Goal: Task Accomplishment & Management: Use online tool/utility

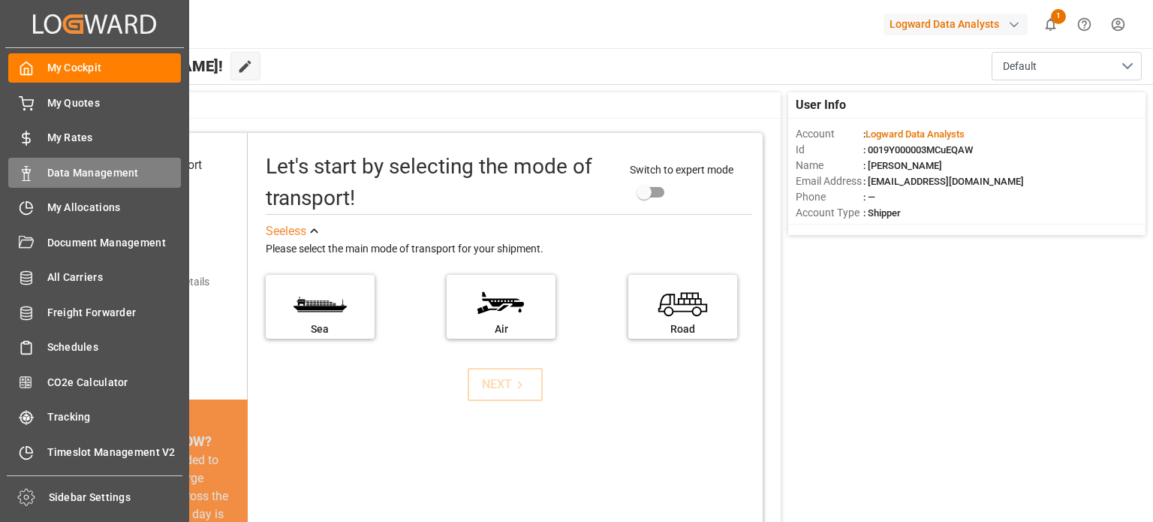
click at [81, 173] on span "Data Management" at bounding box center [114, 173] width 134 height 16
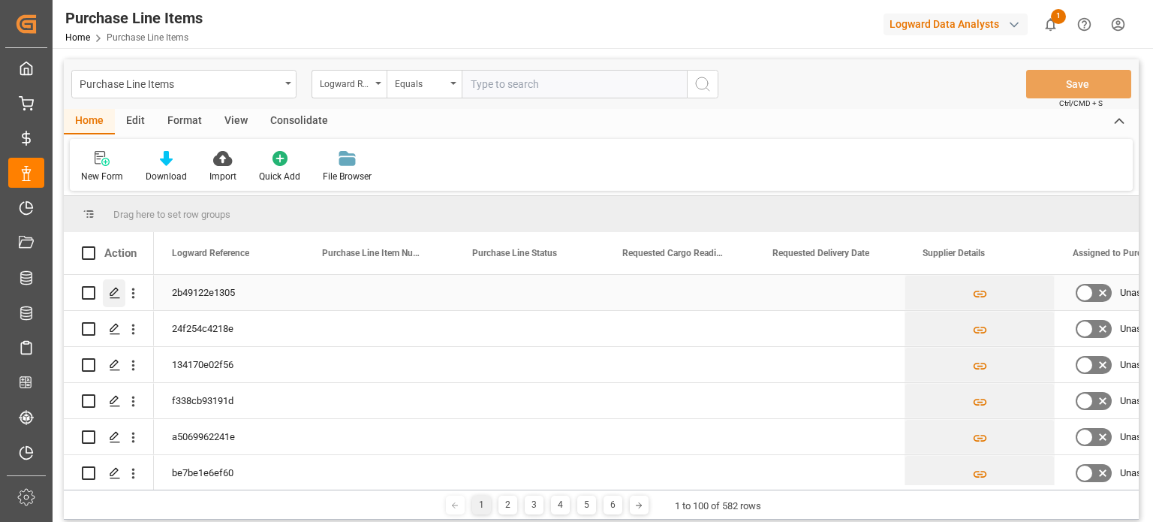
click at [114, 294] on polygon "Press SPACE to select this row." at bounding box center [114, 292] width 8 height 8
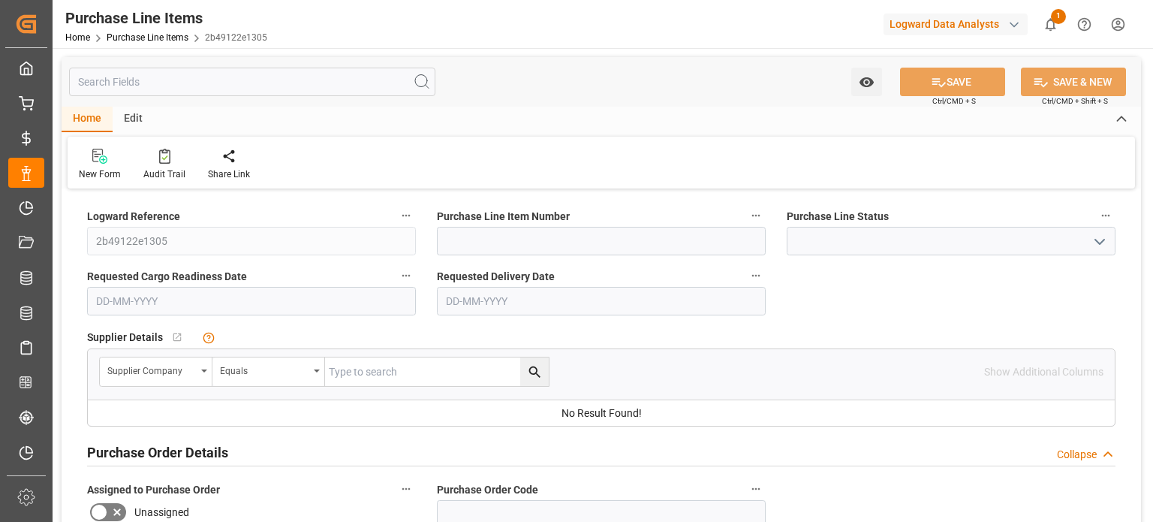
type input "100"
click at [167, 36] on link "Purchase Line Items" at bounding box center [148, 37] width 82 height 11
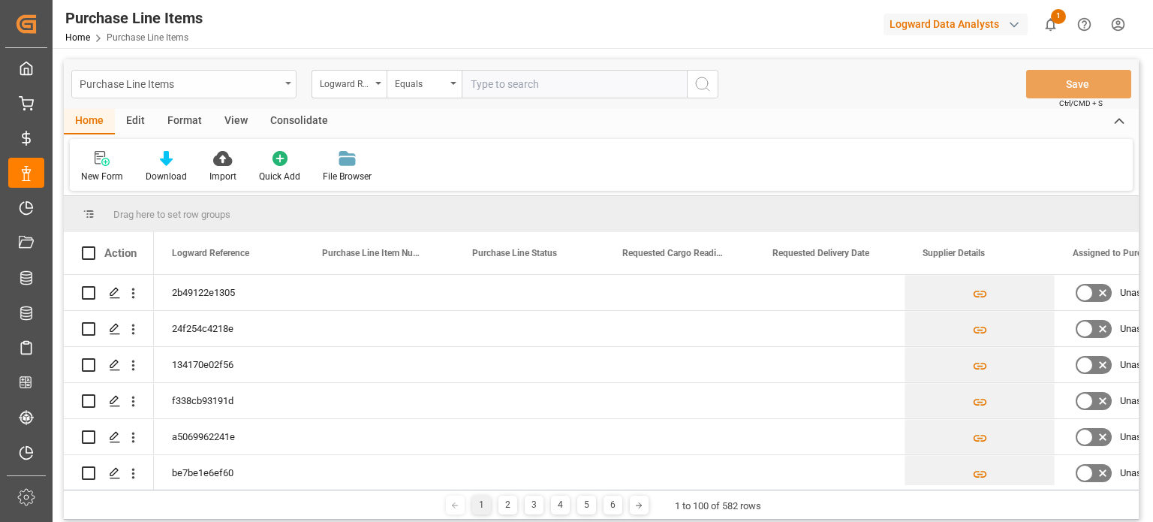
click at [285, 85] on div "Purchase Line Items" at bounding box center [183, 84] width 225 height 29
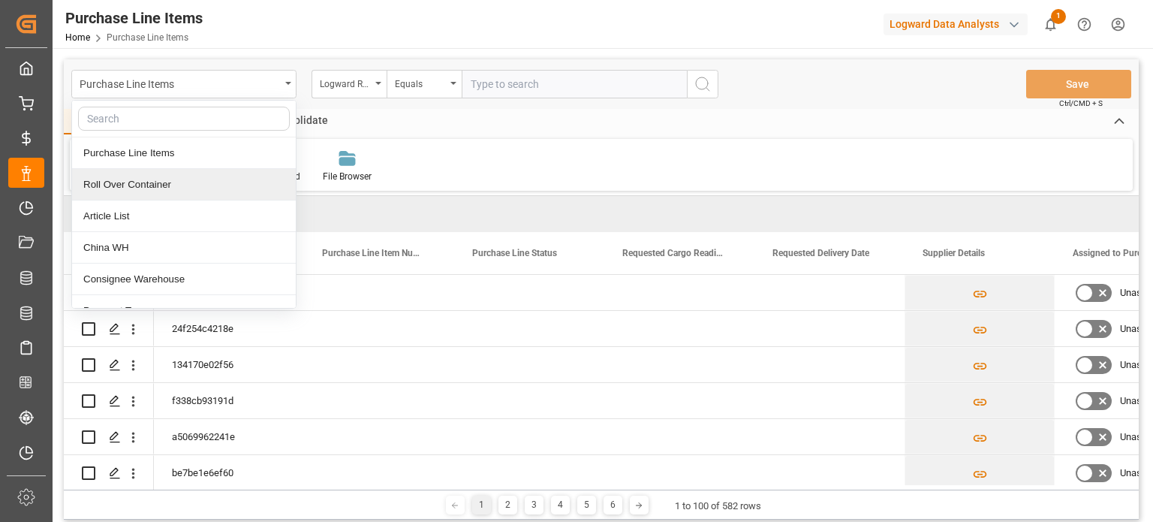
click at [202, 182] on div "Roll Over Container" at bounding box center [184, 185] width 224 height 32
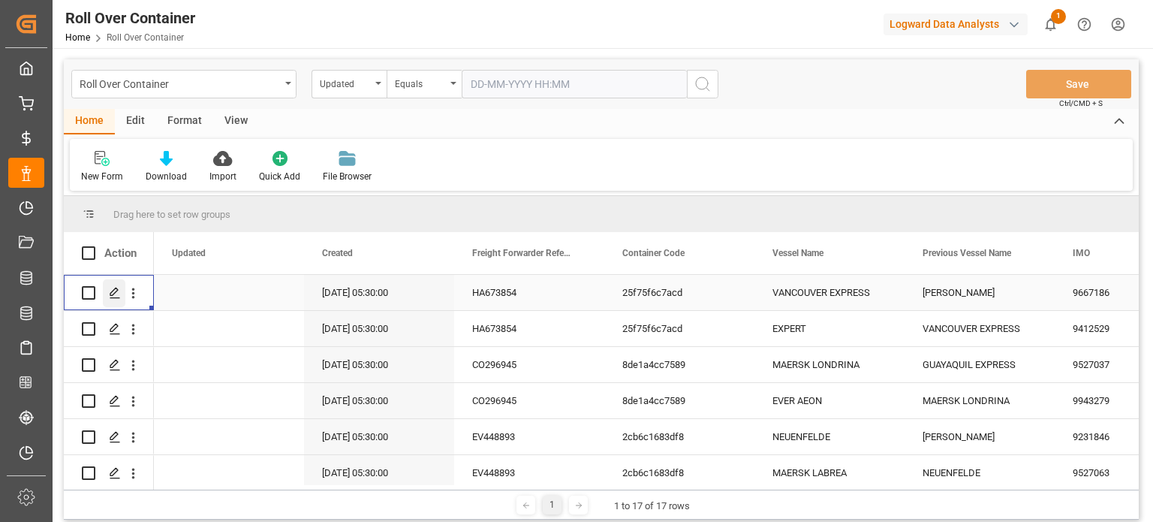
click at [116, 292] on icon "Press SPACE to select this row." at bounding box center [115, 293] width 12 height 12
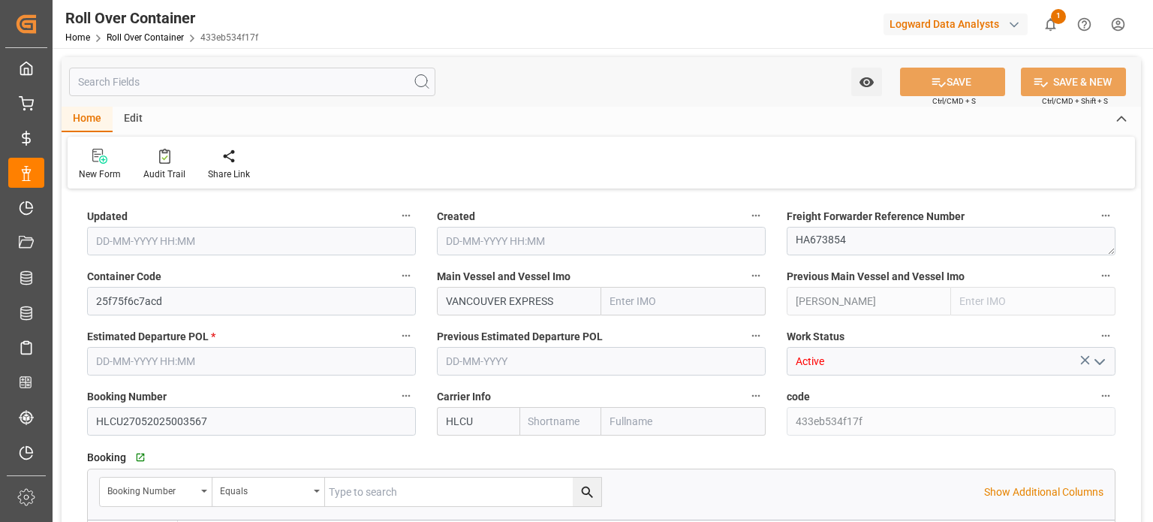
type input "9667186"
type input "9632105"
type input "Hapag Lloyd"
type input "Hapag Lloyd Aktiengesellschaft"
type input "DEWVN"
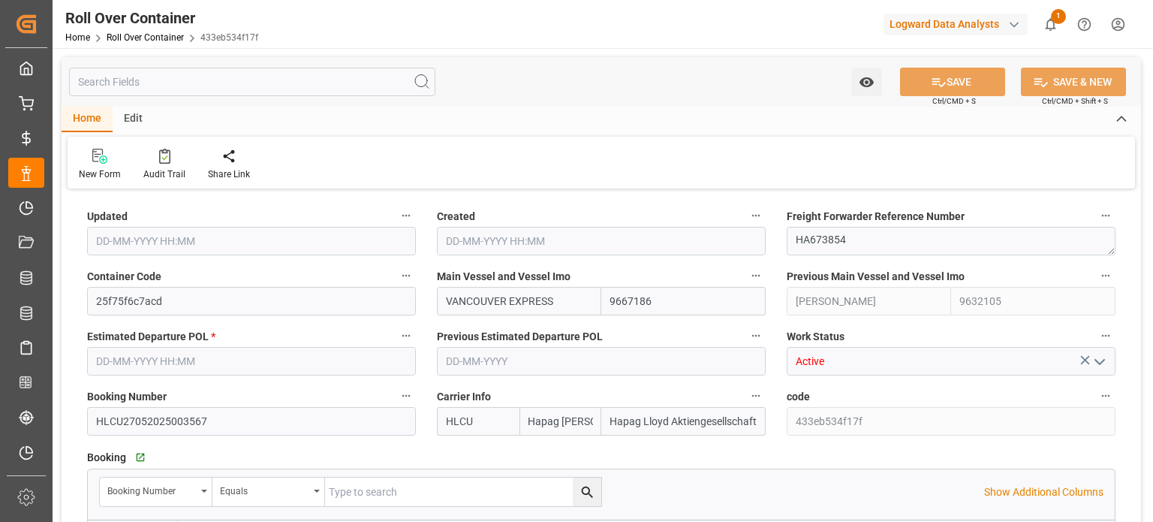
type input "27-06-2025 00:00"
type input "24-06-2025"
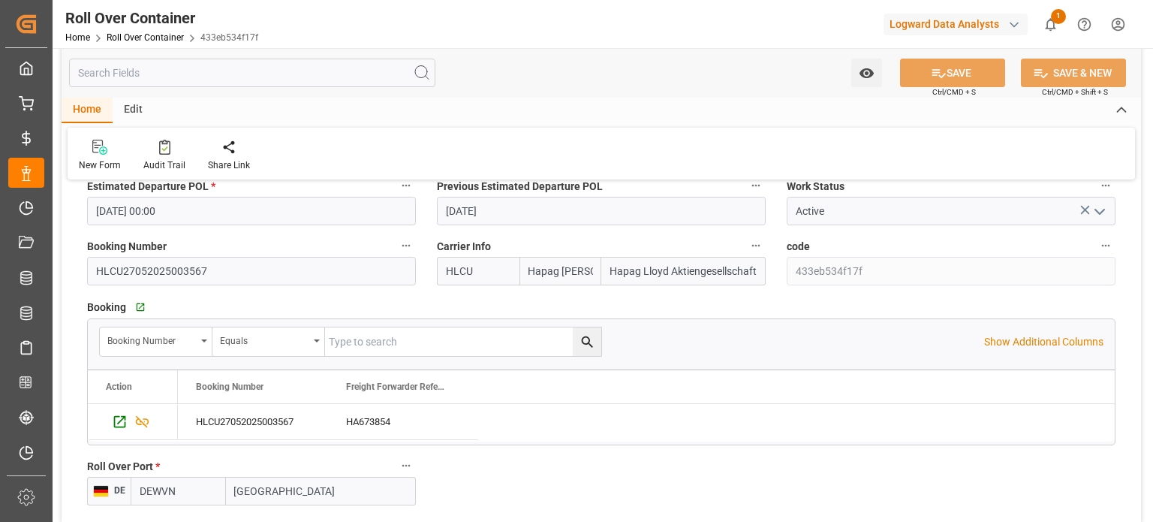
scroll to position [225, 0]
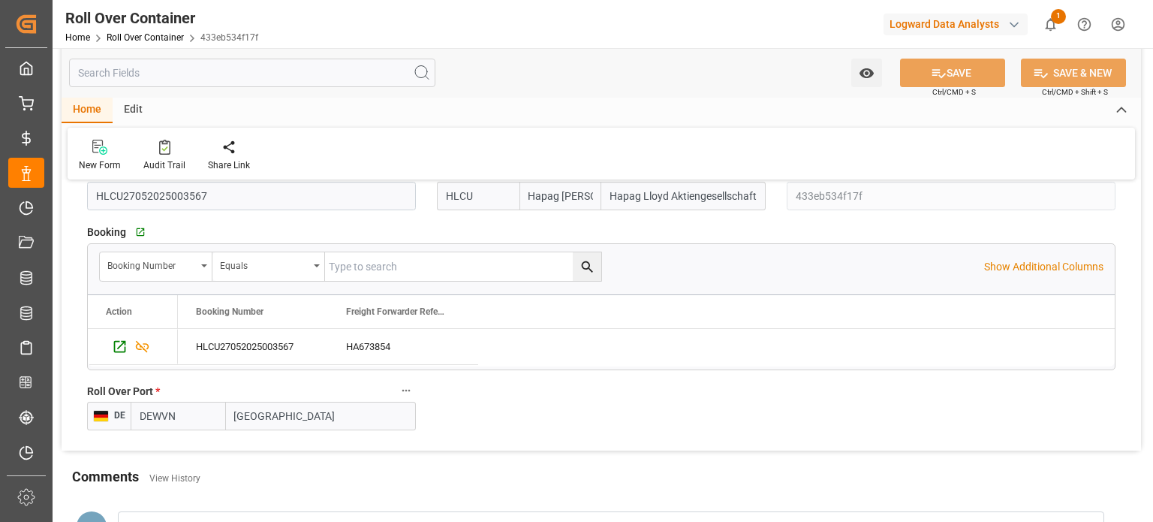
click at [406, 387] on icon "button" at bounding box center [406, 390] width 12 height 12
click at [580, 404] on div at bounding box center [576, 261] width 1153 height 522
click at [141, 231] on icon "button" at bounding box center [139, 232] width 13 height 13
click at [121, 345] on icon "Press SPACE to select this row." at bounding box center [120, 347] width 16 height 16
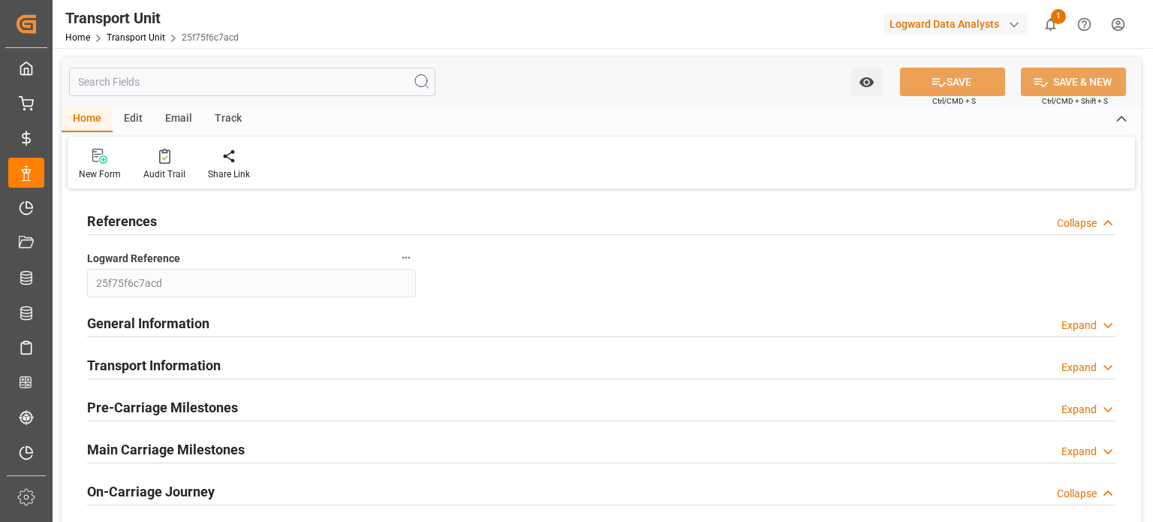
type input "17-08-2025 23:00"
type input "18-08-2025 18:00"
type input "16-08-2025 18:00"
type input "19-08-2025 14:00"
type input "22-08-2025 08:00"
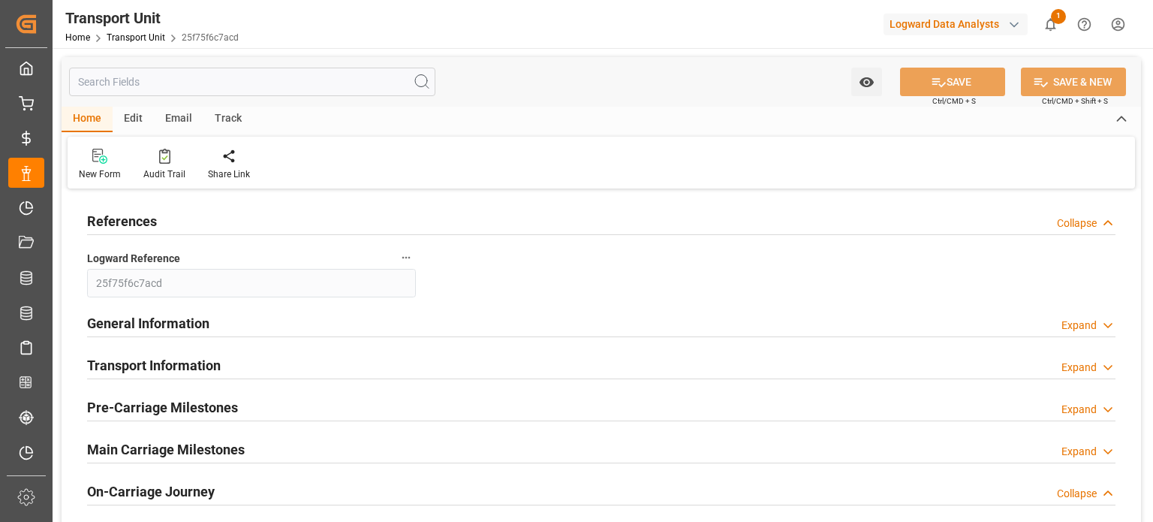
type input "22-08-2025 08:00"
type input "23-08-2025 12:00"
type input "25-08-2025 03:00"
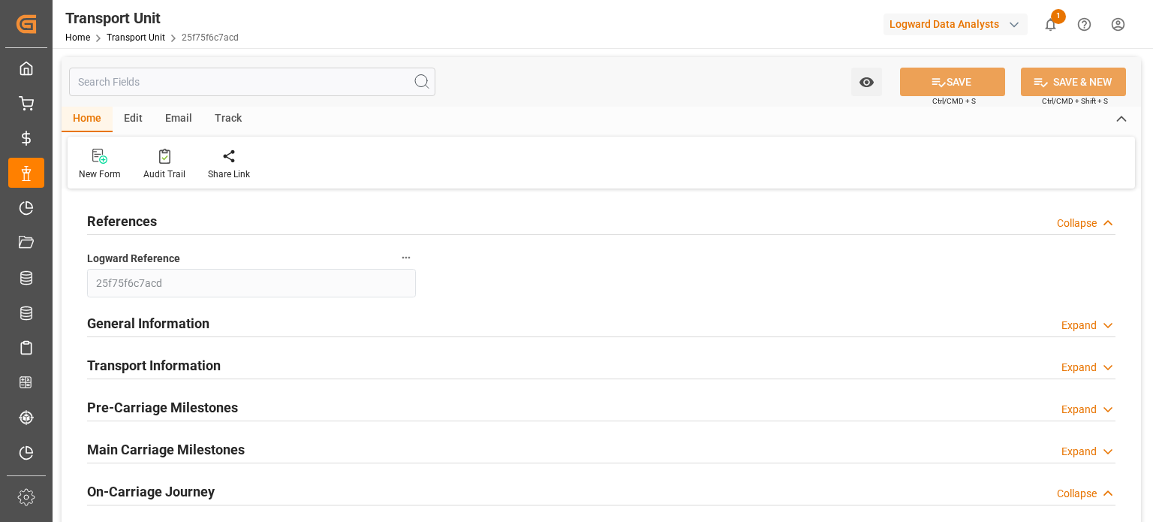
type input "24-08-2025 05:00"
type input "25-08-2025 17:00"
type input "26-08-2025 22:00"
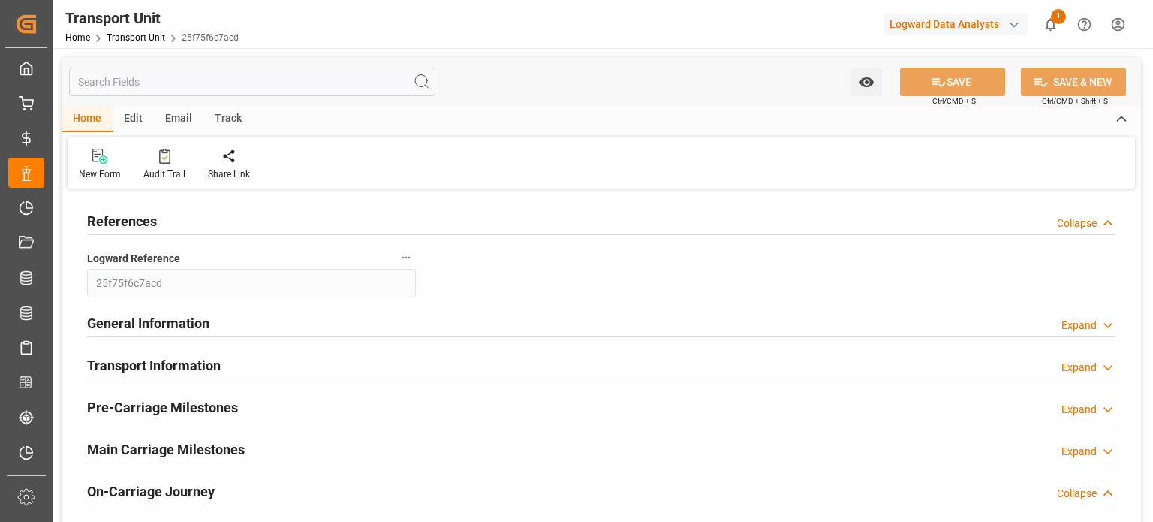
type input "28-08-2025 08:00"
type input "31-08-2025 05:00"
click at [1073, 223] on div "Collapse" at bounding box center [1077, 224] width 40 height 16
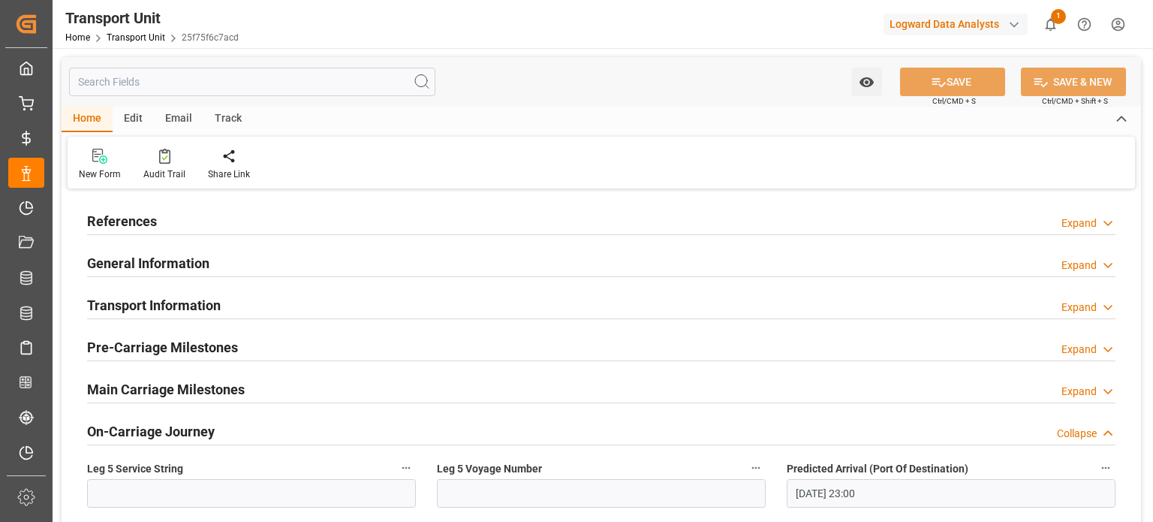
click at [1075, 262] on div "Expand" at bounding box center [1079, 266] width 35 height 16
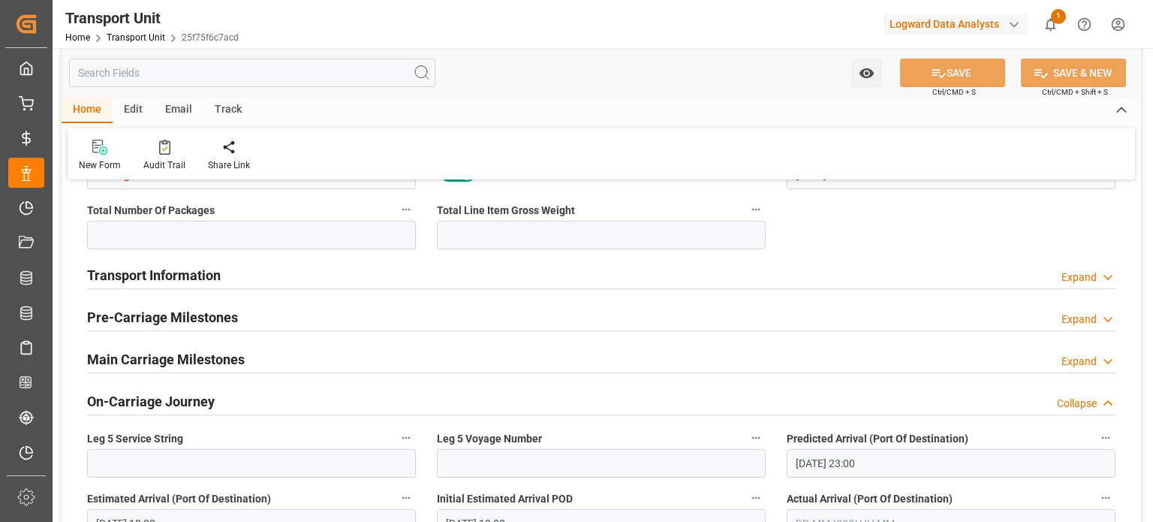
scroll to position [225, 0]
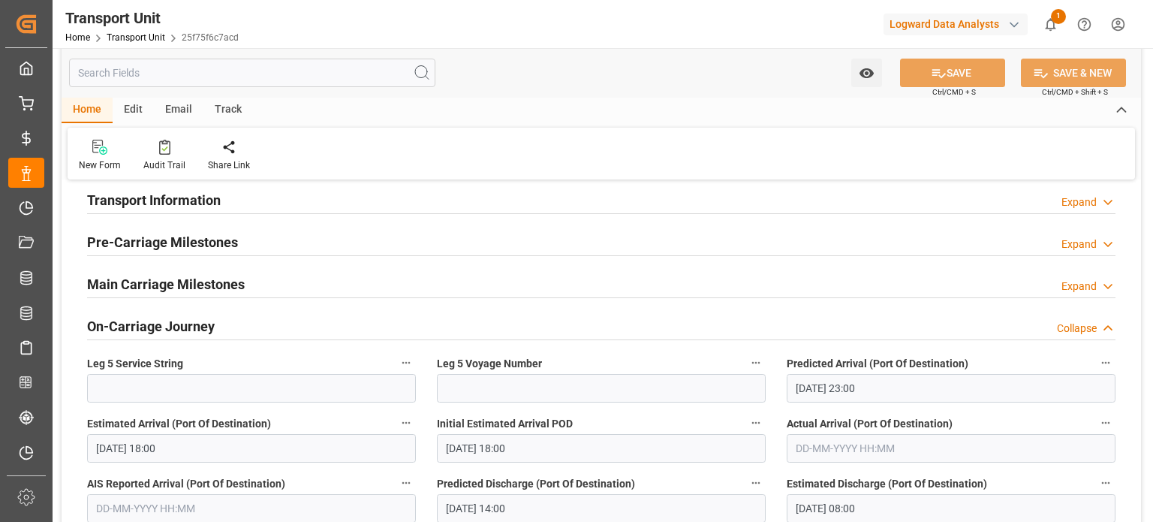
click at [1084, 197] on div "Expand" at bounding box center [1079, 202] width 35 height 16
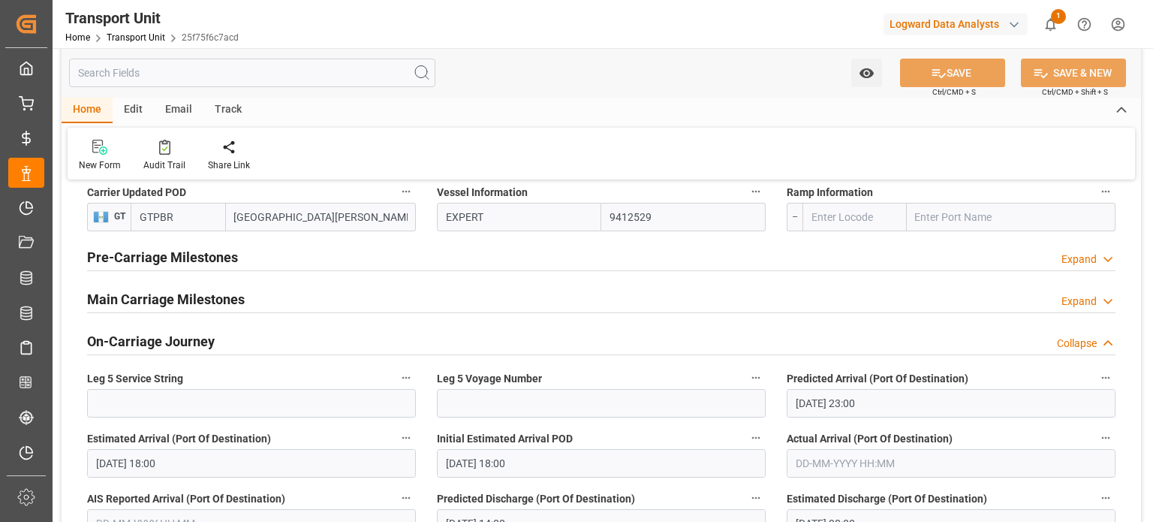
scroll to position [901, 0]
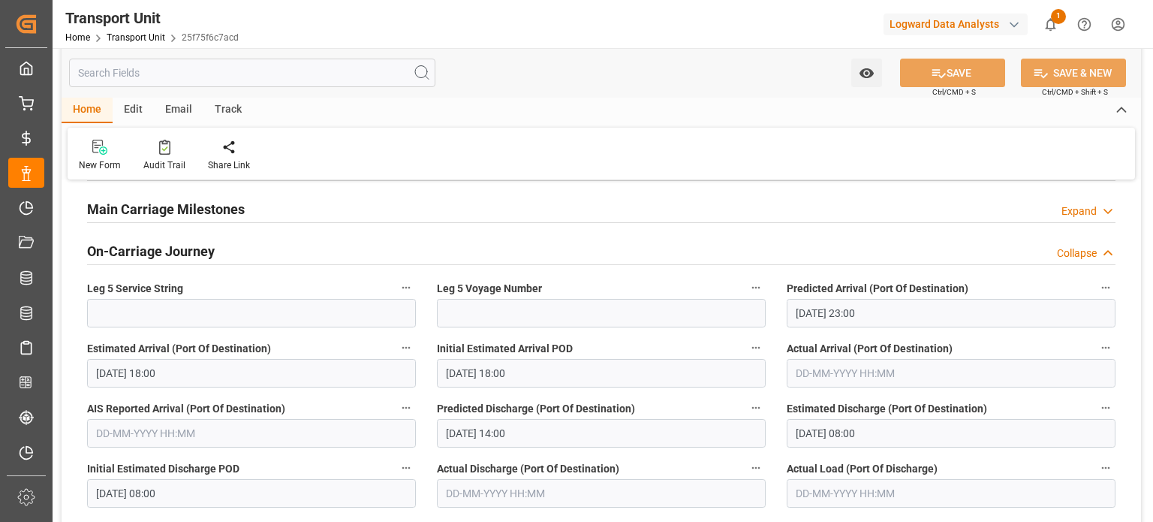
click at [1084, 252] on div "Collapse" at bounding box center [1077, 254] width 40 height 16
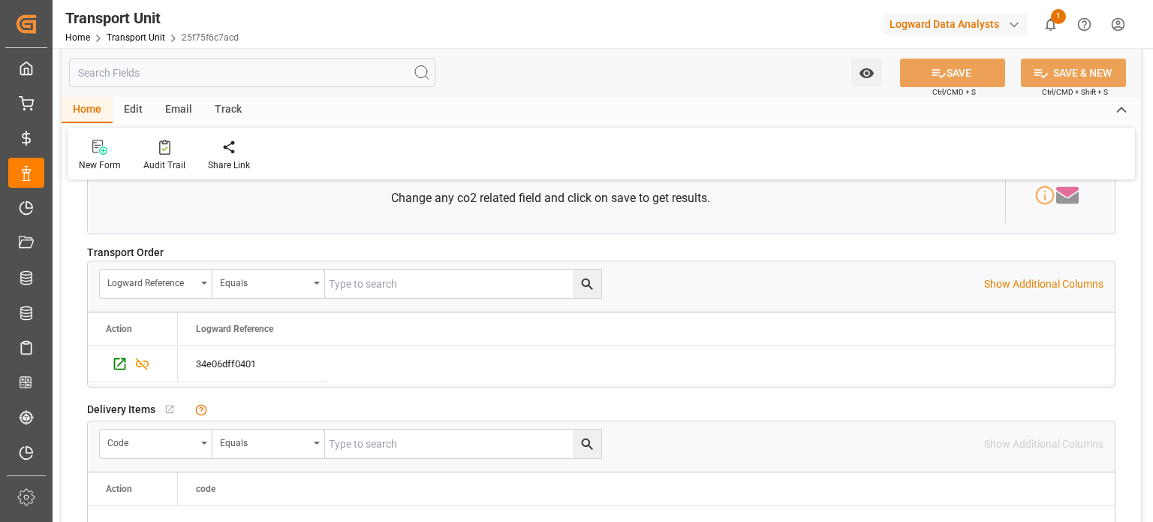
scroll to position [1427, 0]
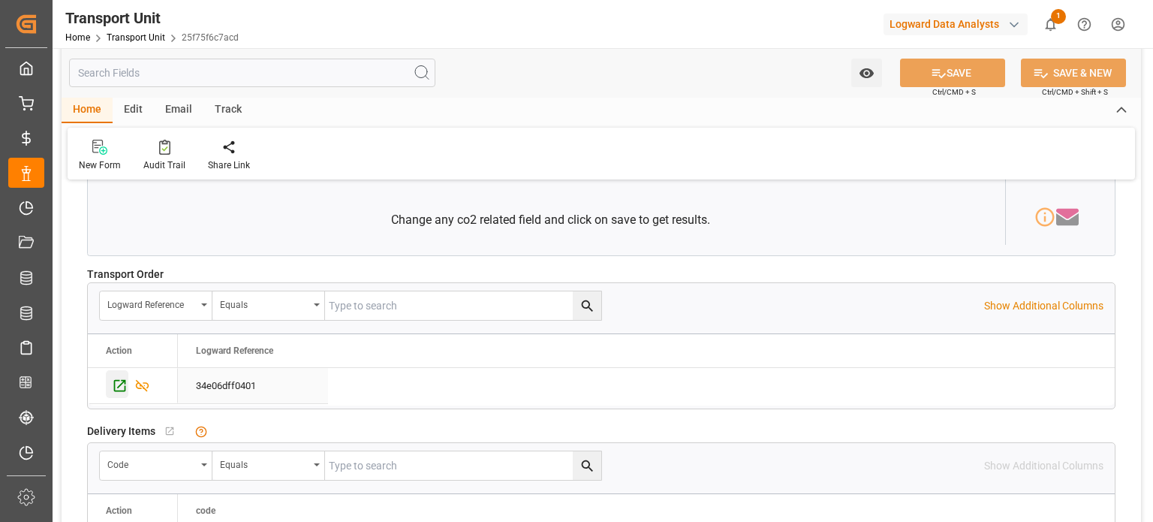
click at [120, 381] on icon "Press SPACE to select this row." at bounding box center [120, 386] width 16 height 16
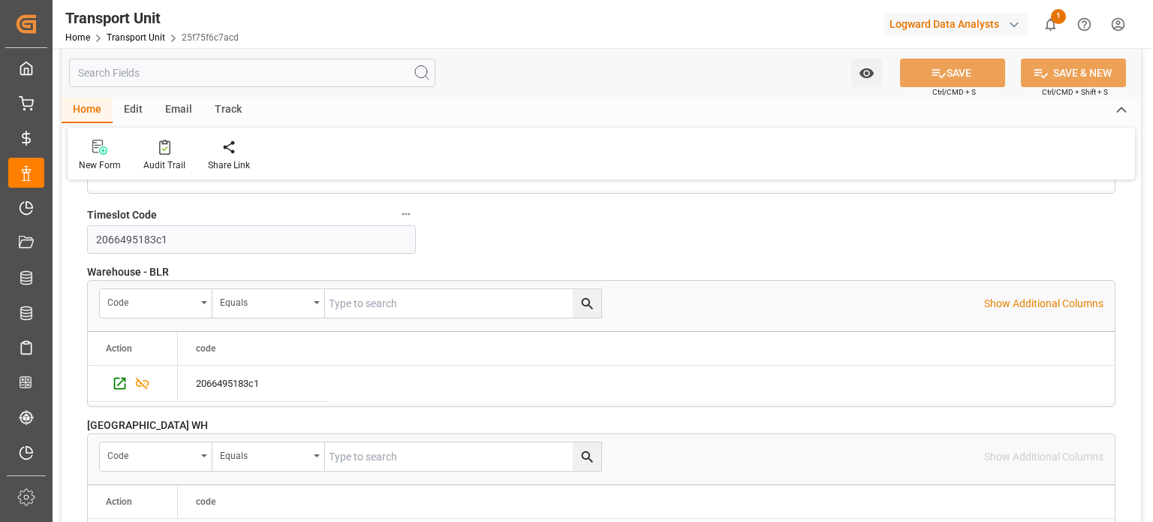
scroll to position [1877, 0]
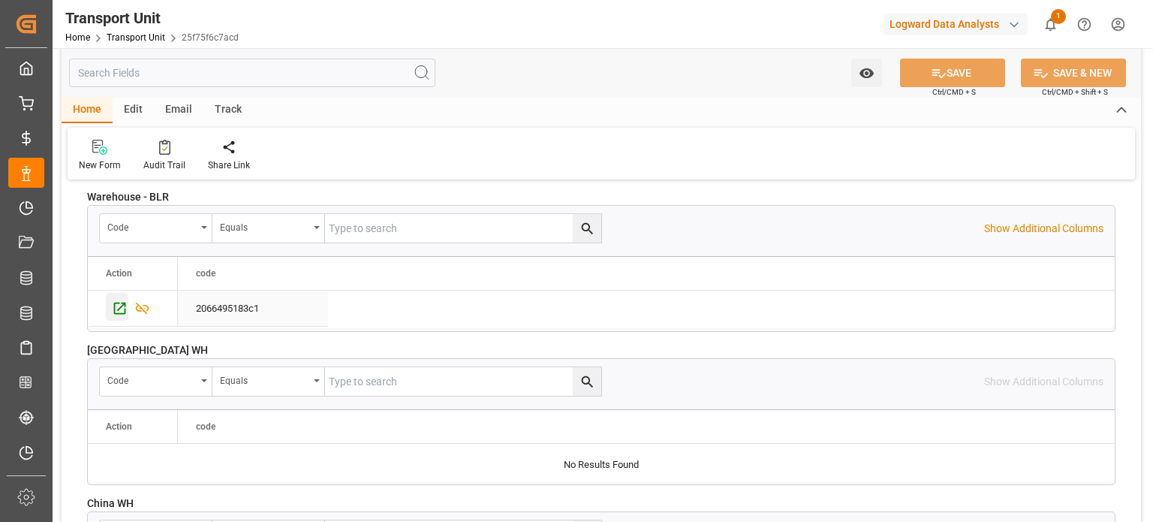
click at [119, 309] on icon "Press SPACE to select this row." at bounding box center [120, 308] width 16 height 16
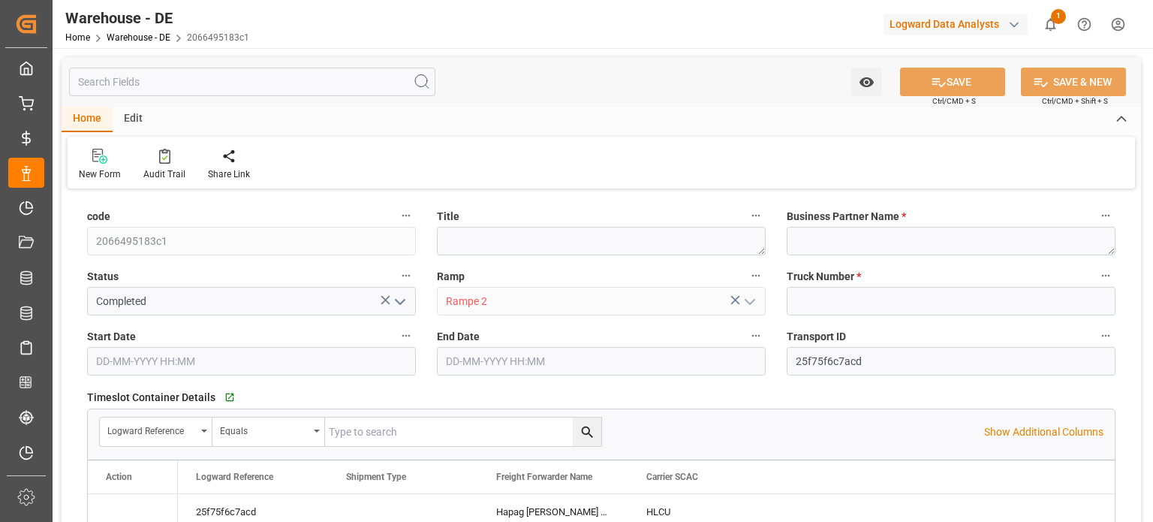
type input "[DATE] 18:00"
type input "[DATE] 21:00"
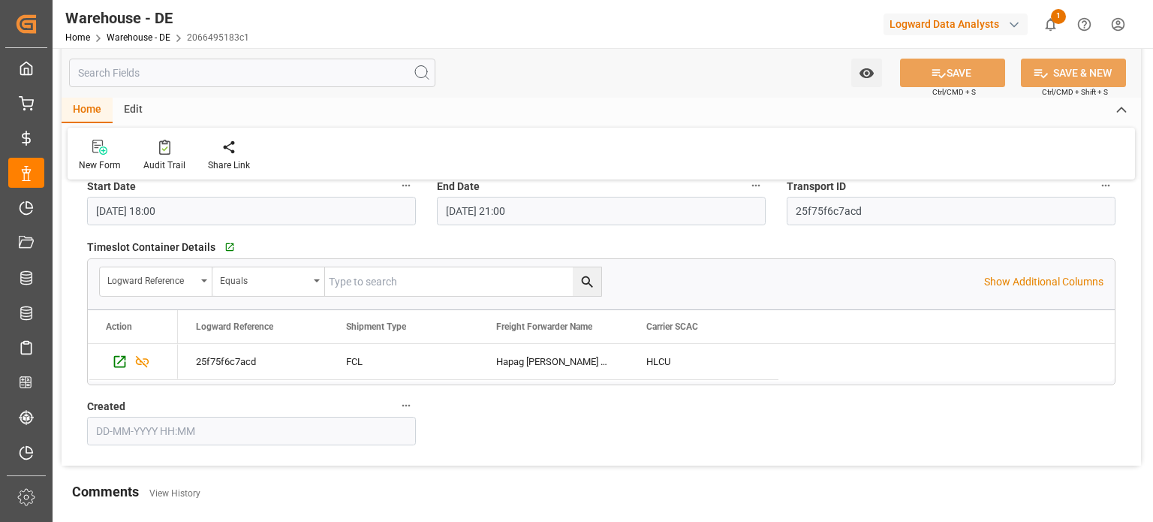
scroll to position [150, 0]
